Goal: Information Seeking & Learning: Learn about a topic

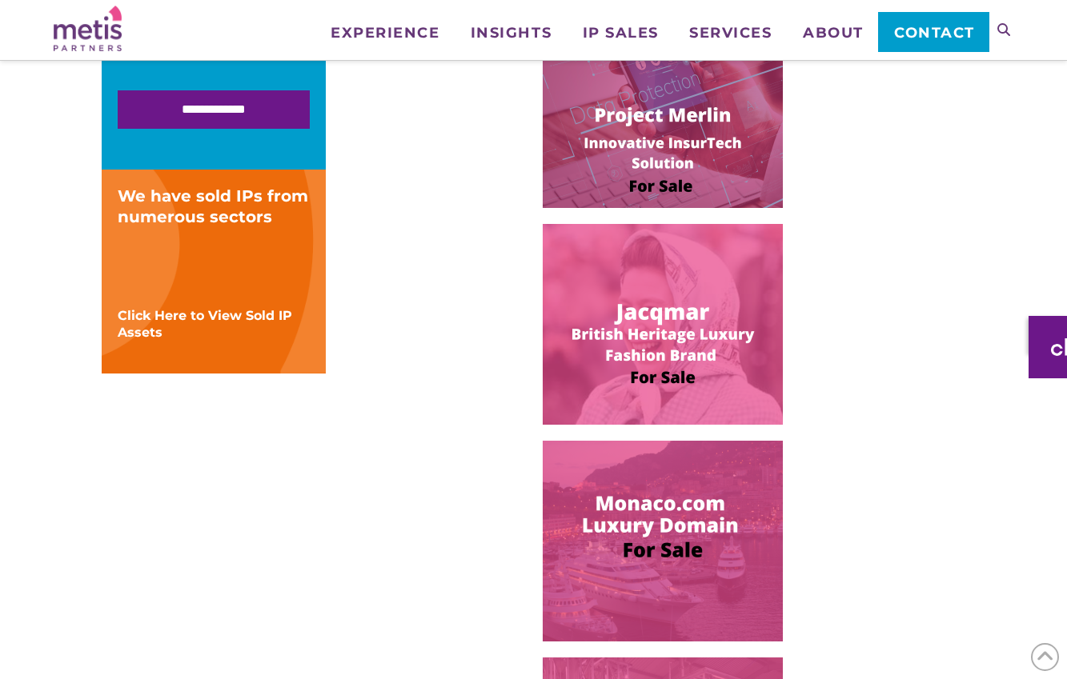
scroll to position [561, 0]
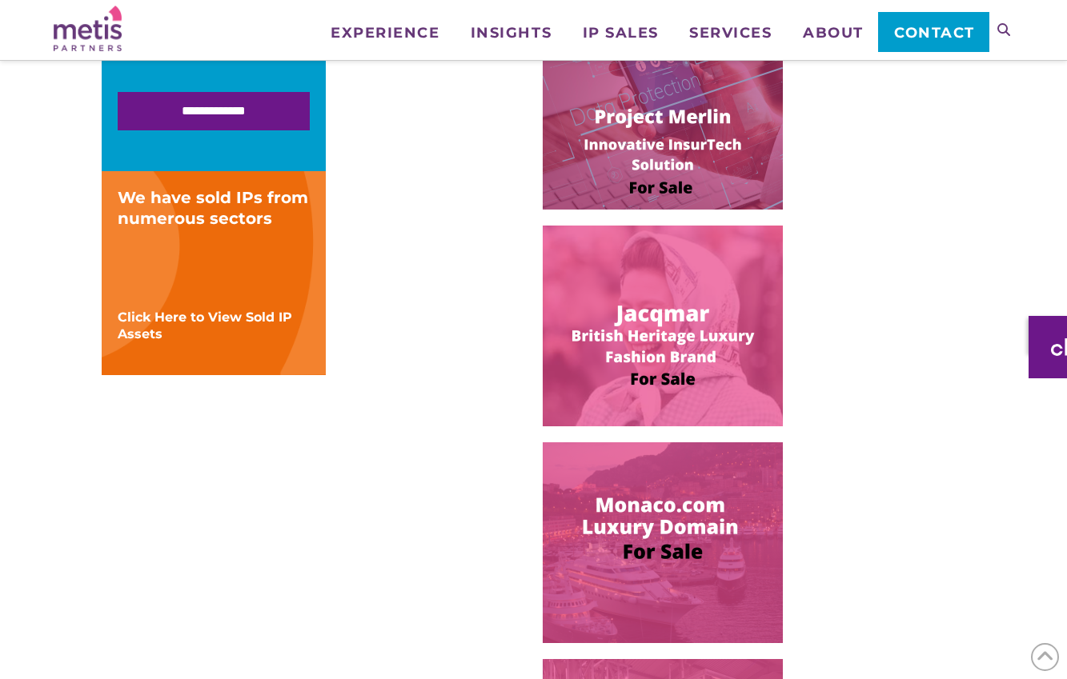
click at [636, 326] on img at bounding box center [663, 326] width 240 height 201
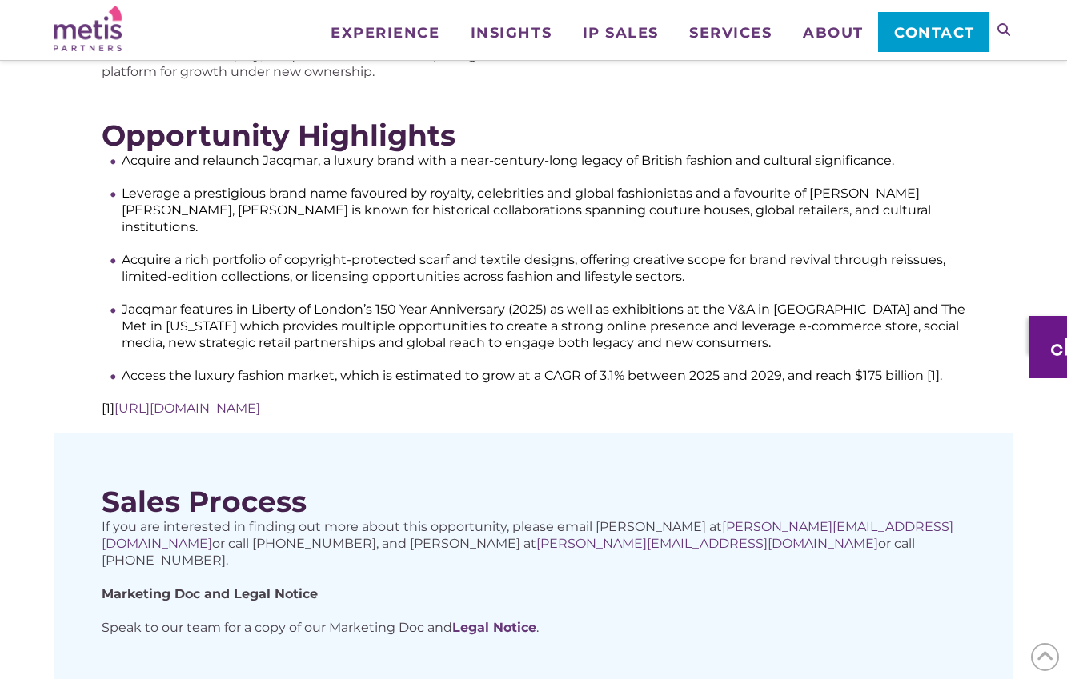
scroll to position [691, 0]
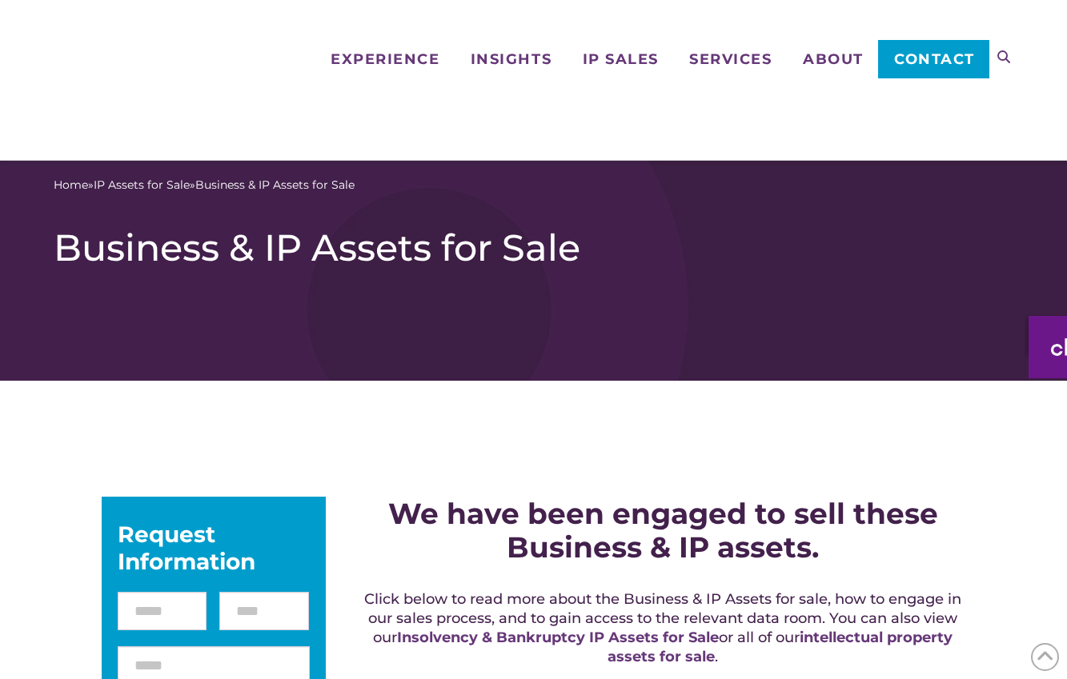
scroll to position [561, 0]
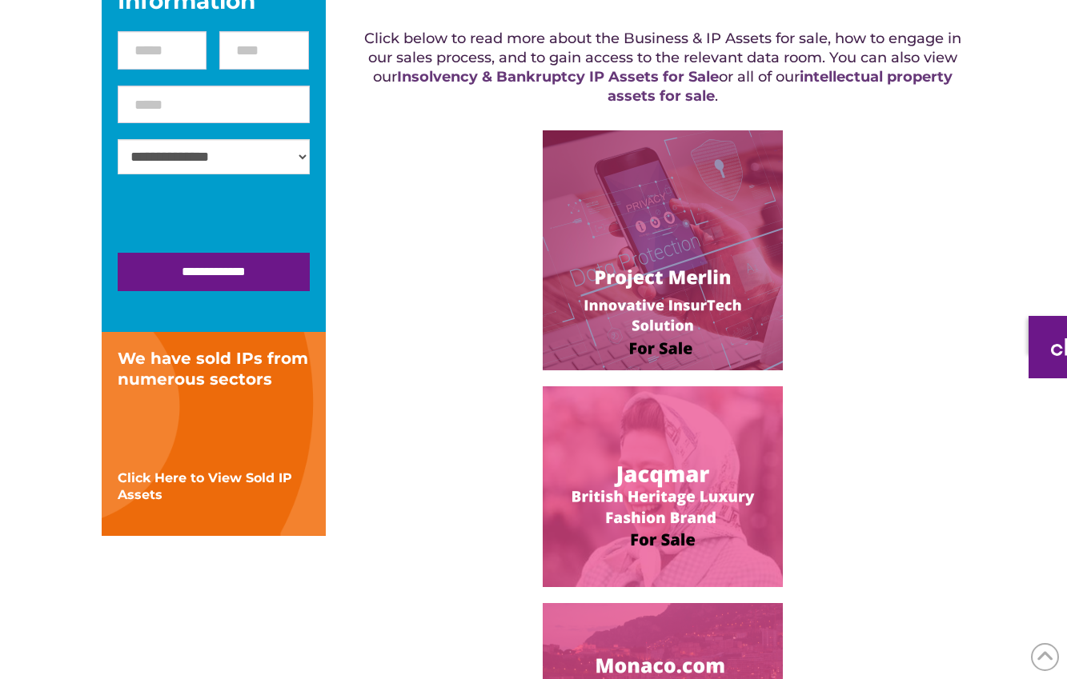
click at [640, 264] on img at bounding box center [663, 250] width 240 height 240
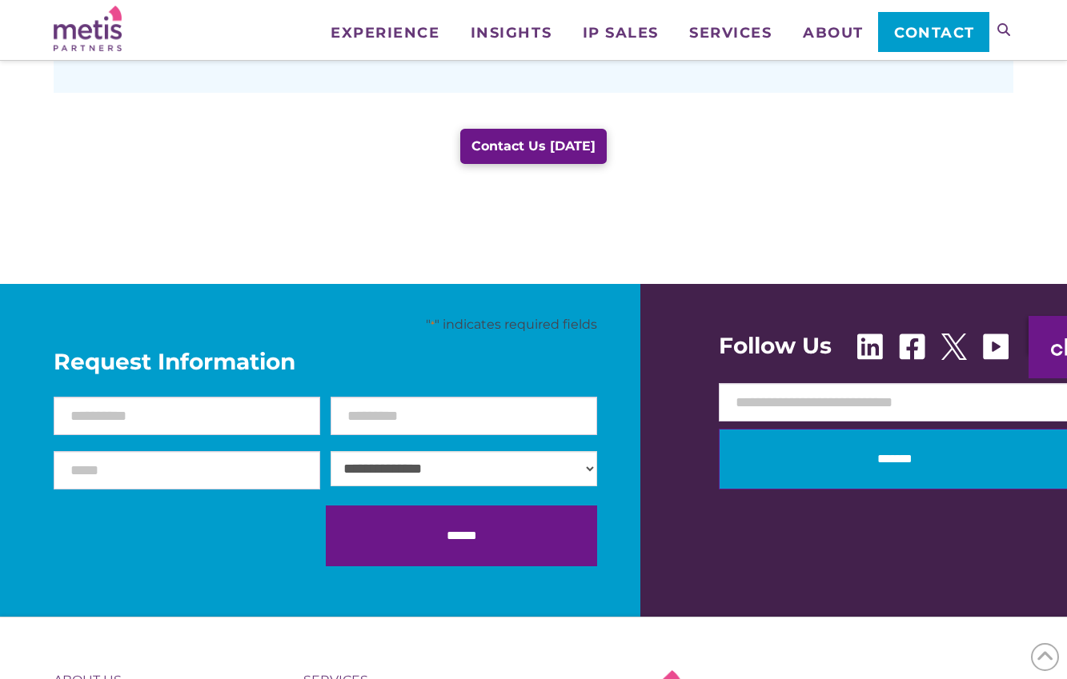
scroll to position [1346, 0]
